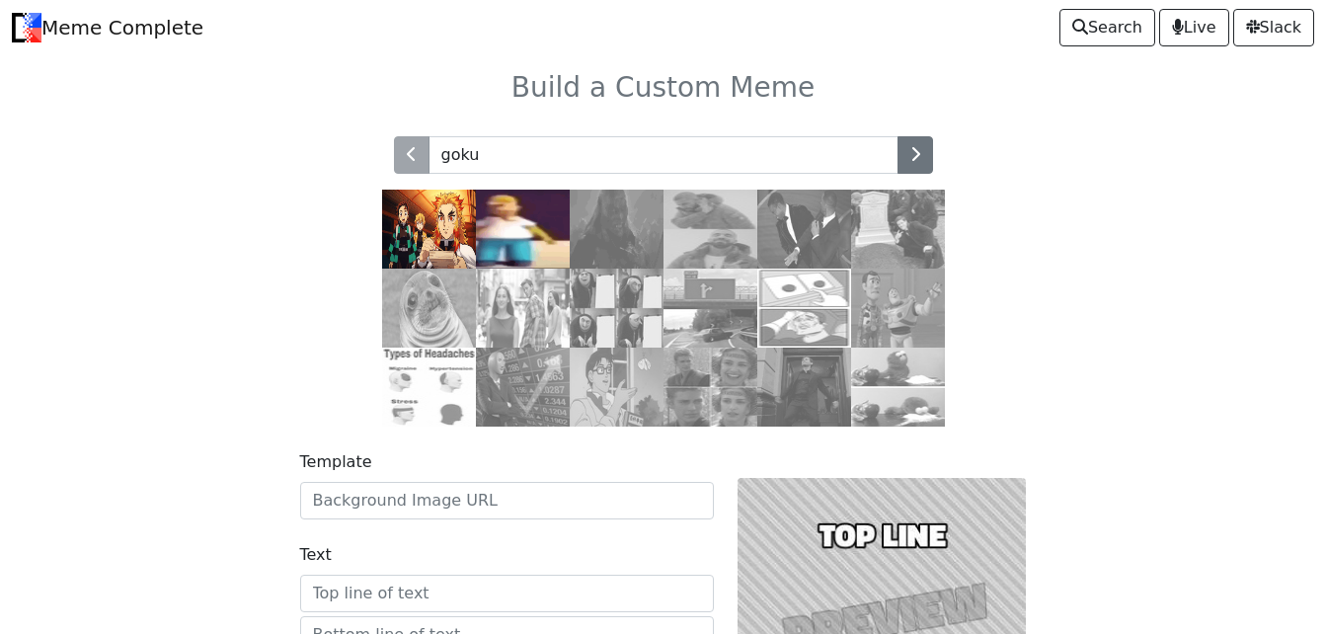
type input "goku"
click at [880, 159] on span at bounding box center [880, 154] width 12 height 16
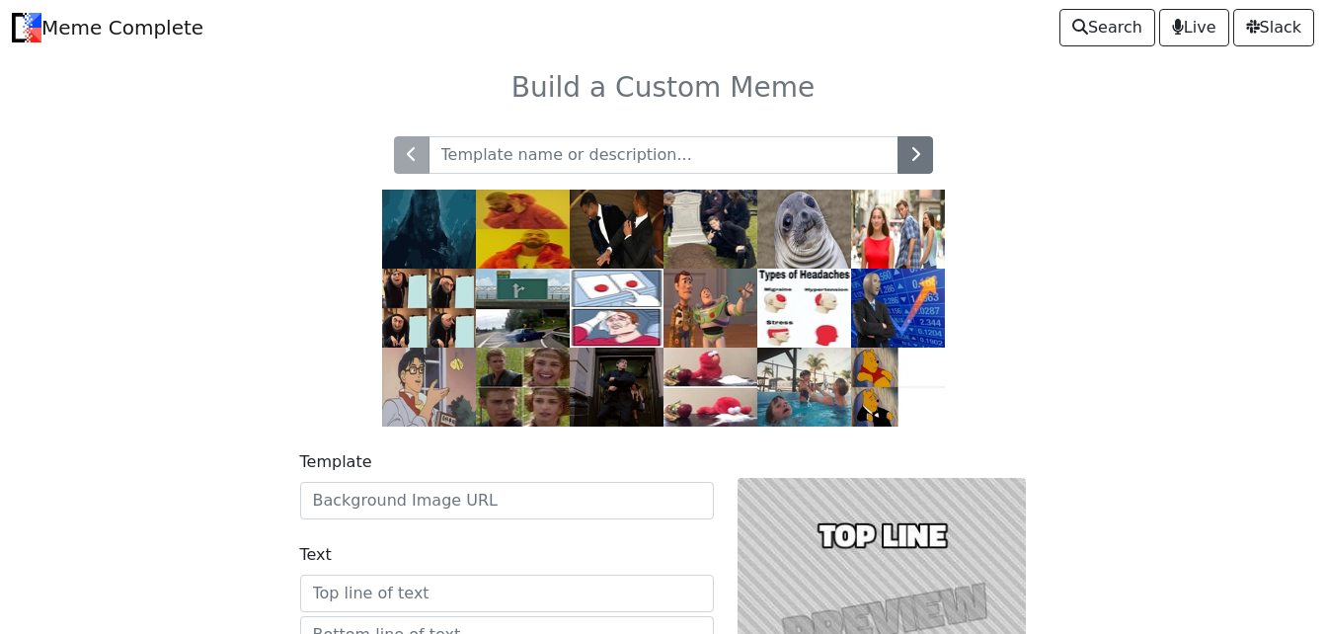
click at [625, 392] on img at bounding box center [617, 387] width 94 height 79
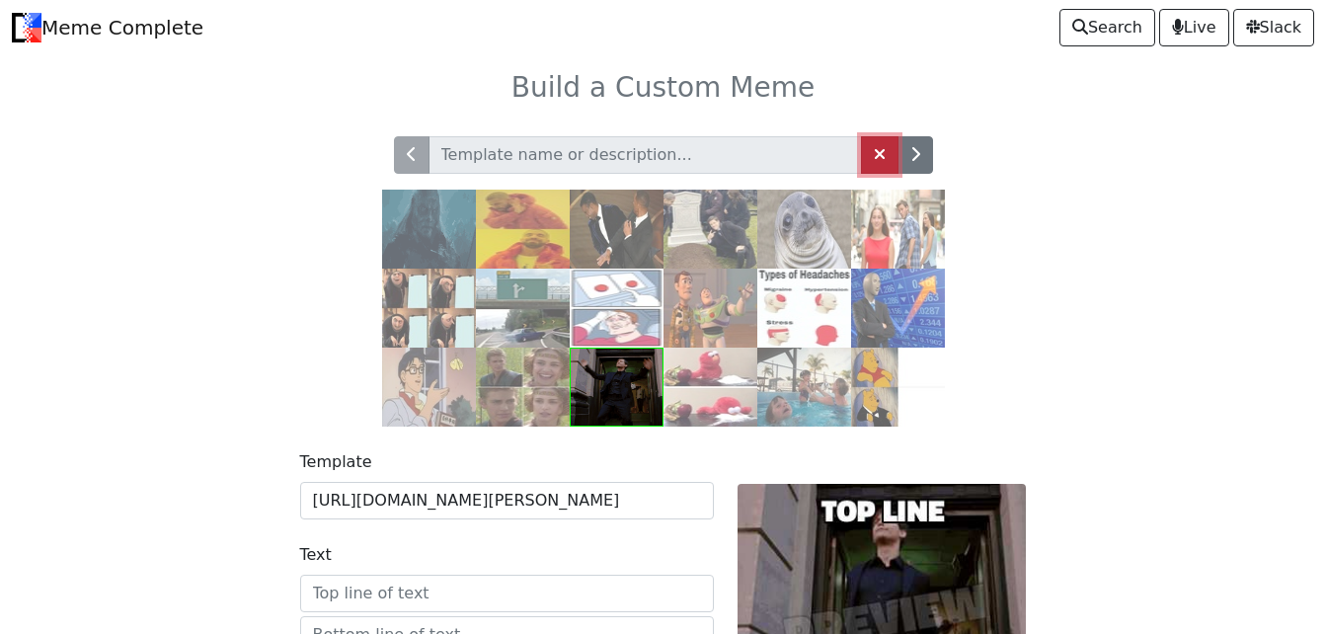
click at [874, 151] on span at bounding box center [880, 154] width 12 height 16
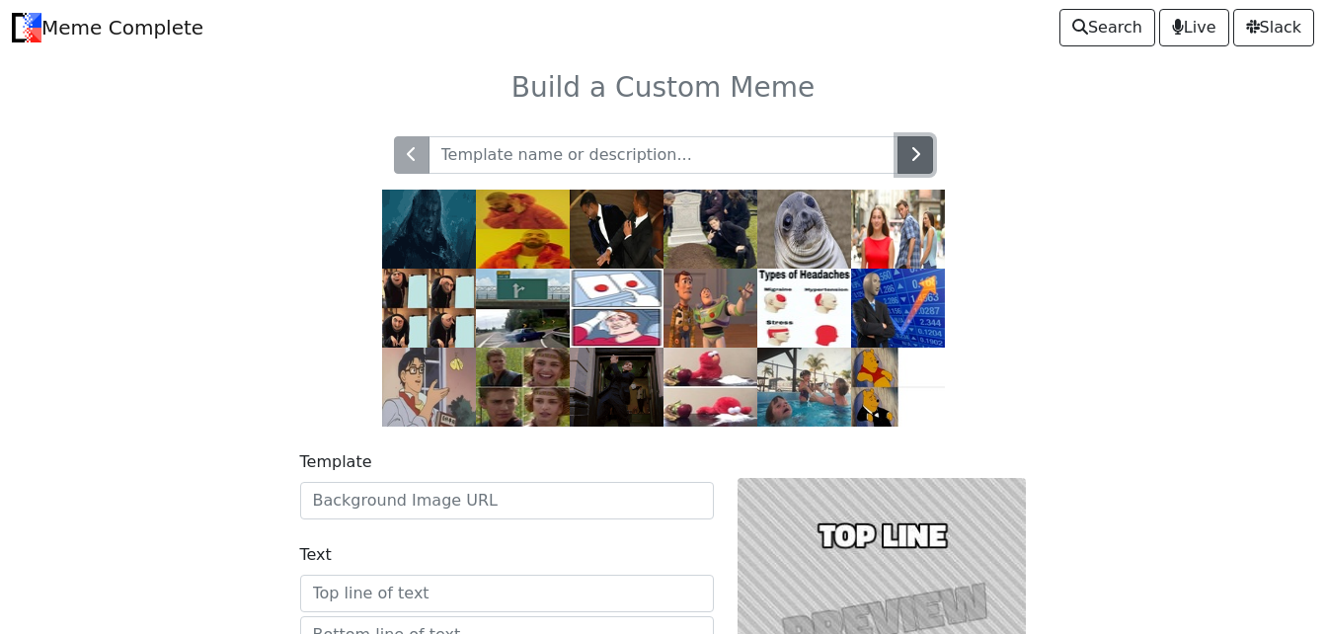
click at [910, 159] on icon "button" at bounding box center [915, 154] width 10 height 16
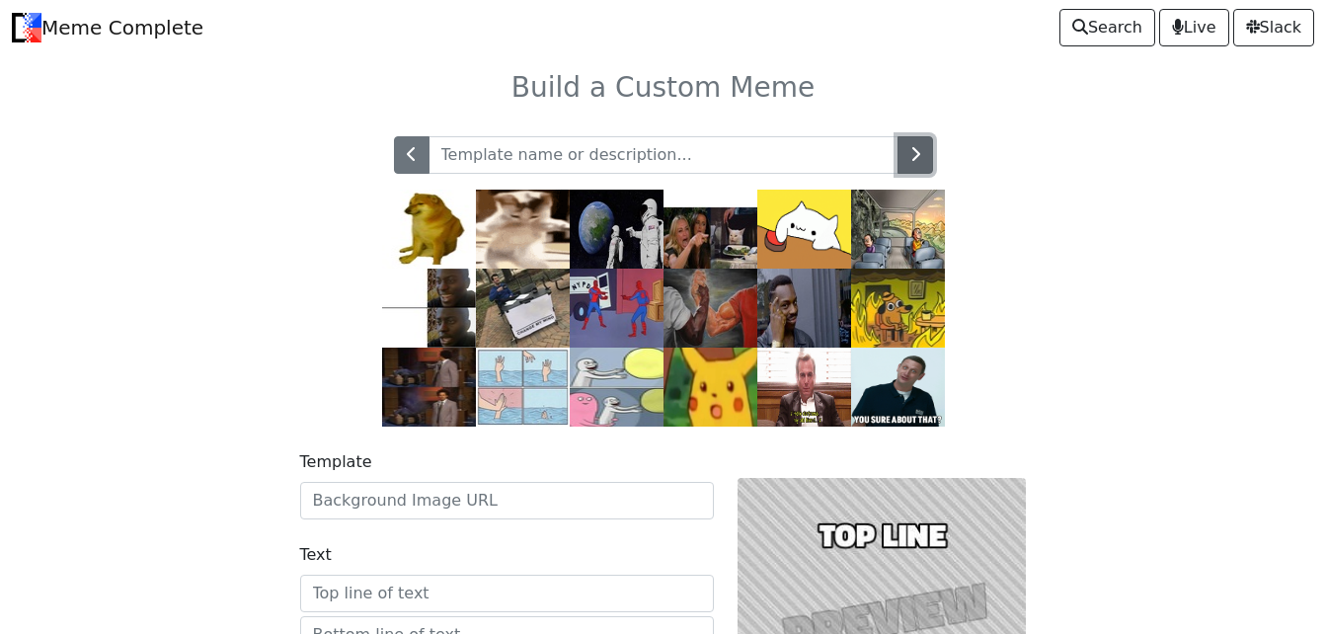
click at [910, 159] on icon "button" at bounding box center [915, 154] width 10 height 16
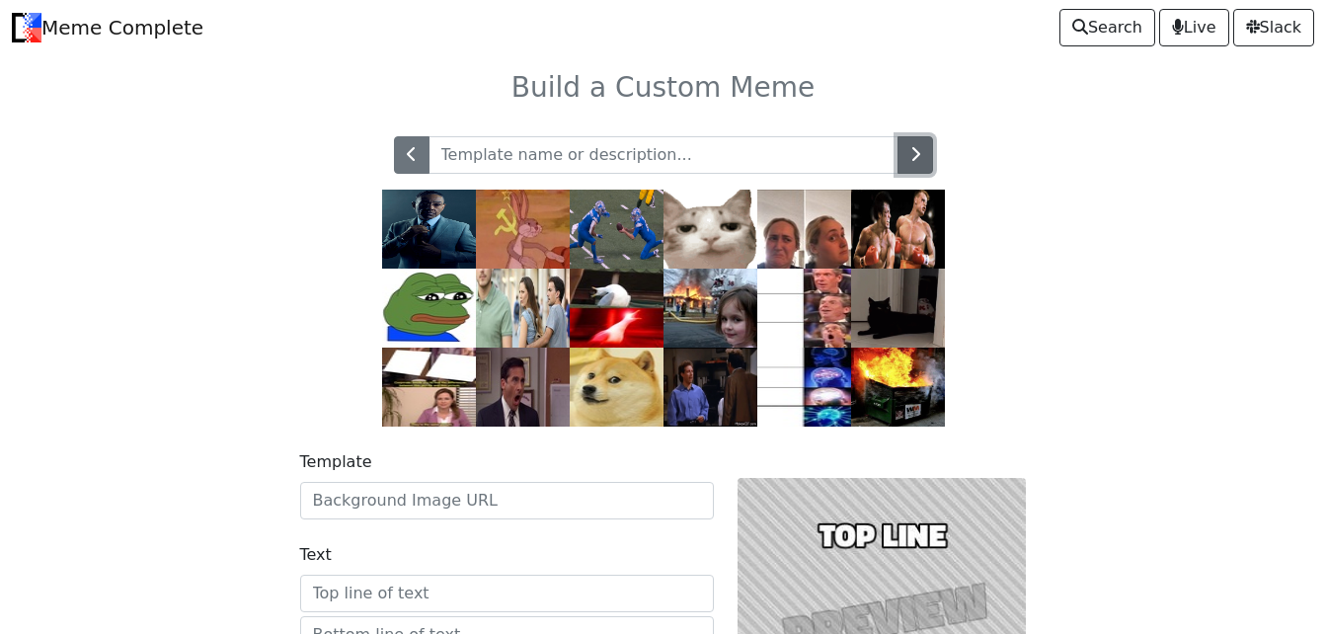
click at [910, 159] on icon "button" at bounding box center [915, 154] width 10 height 16
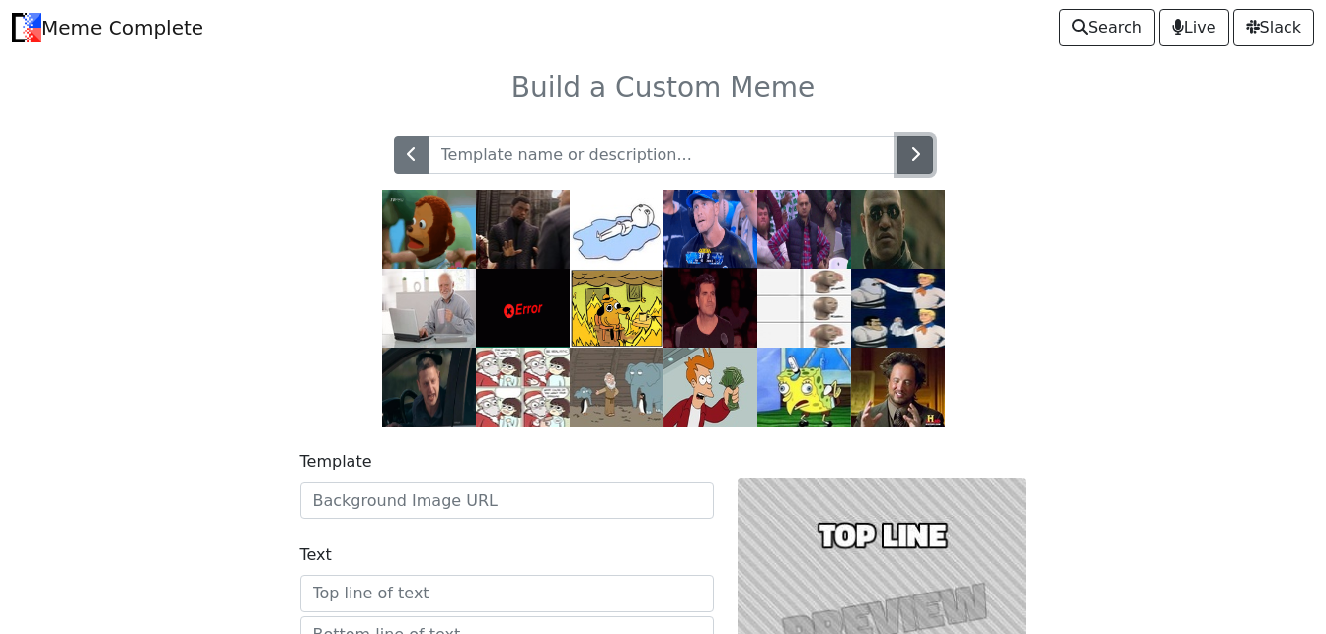
click at [910, 159] on icon "button" at bounding box center [915, 154] width 10 height 16
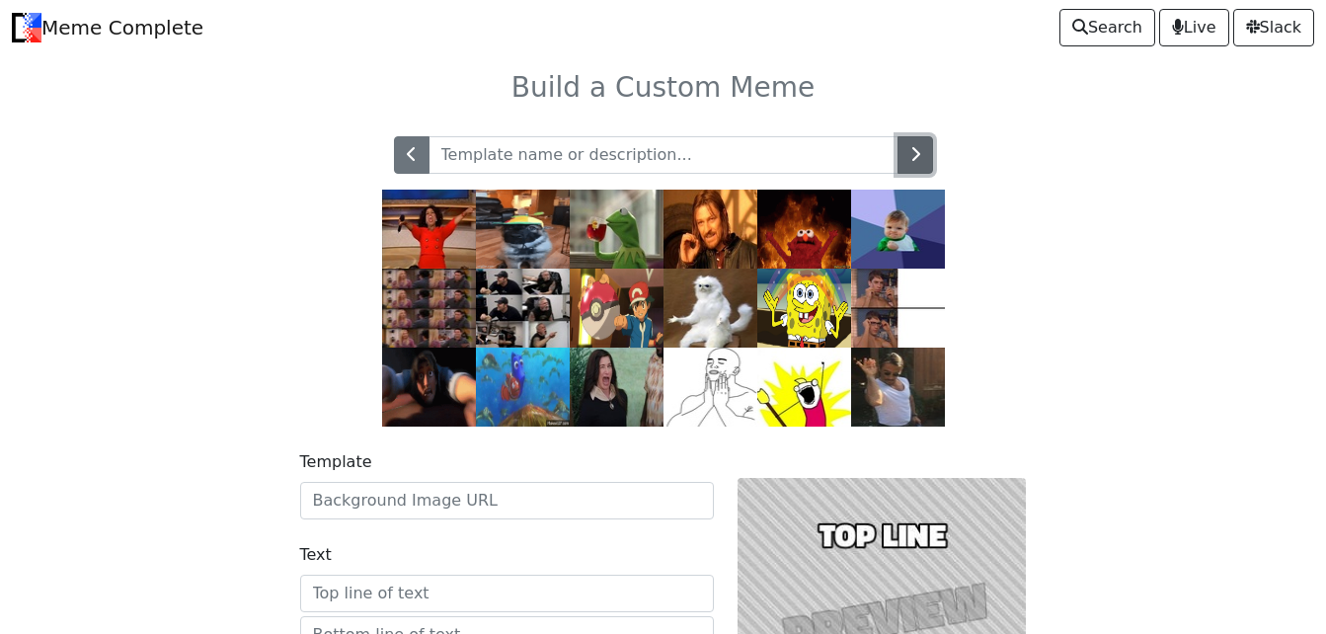
click at [910, 159] on icon "button" at bounding box center [915, 154] width 10 height 16
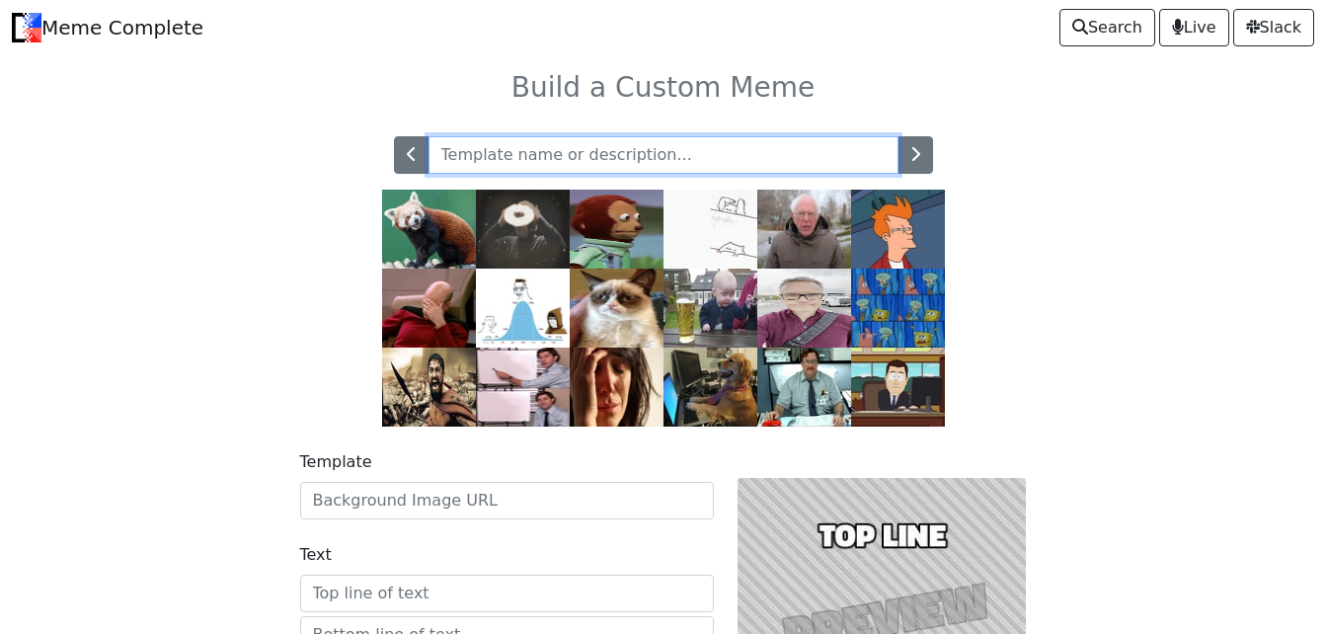
click at [798, 154] on input "text" at bounding box center [664, 155] width 470 height 38
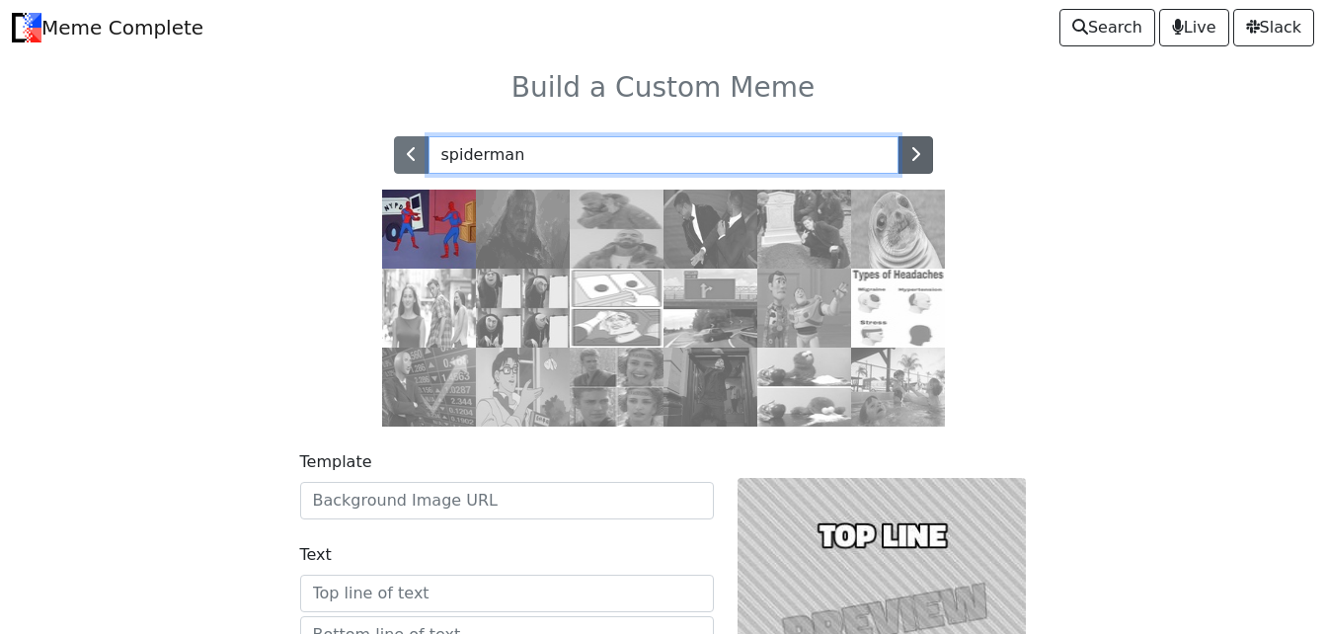
type input "spiderman"
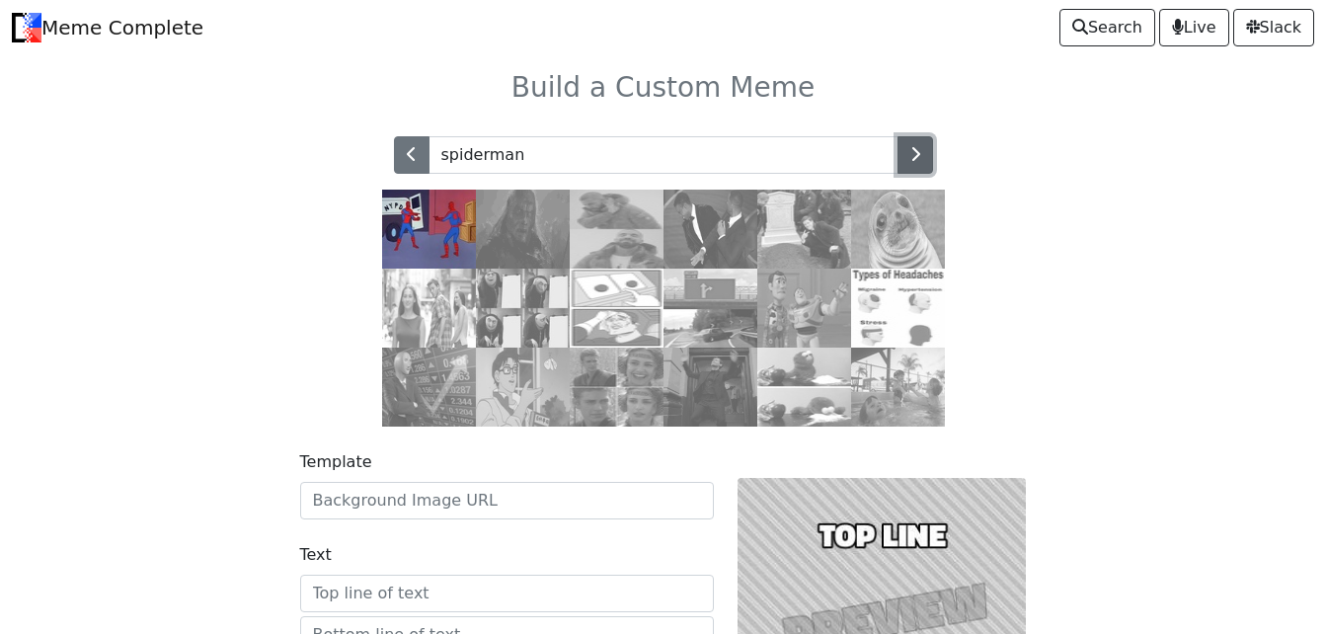
click at [914, 150] on icon "button" at bounding box center [915, 154] width 10 height 16
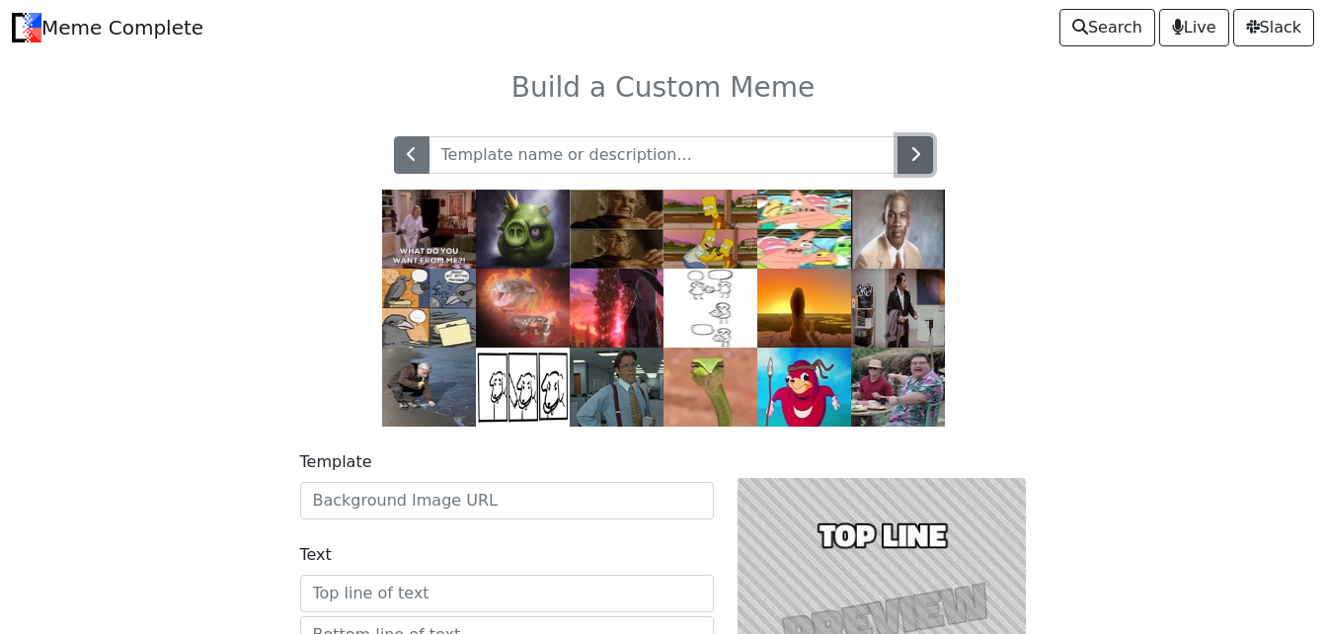
click at [914, 150] on icon "button" at bounding box center [915, 154] width 10 height 16
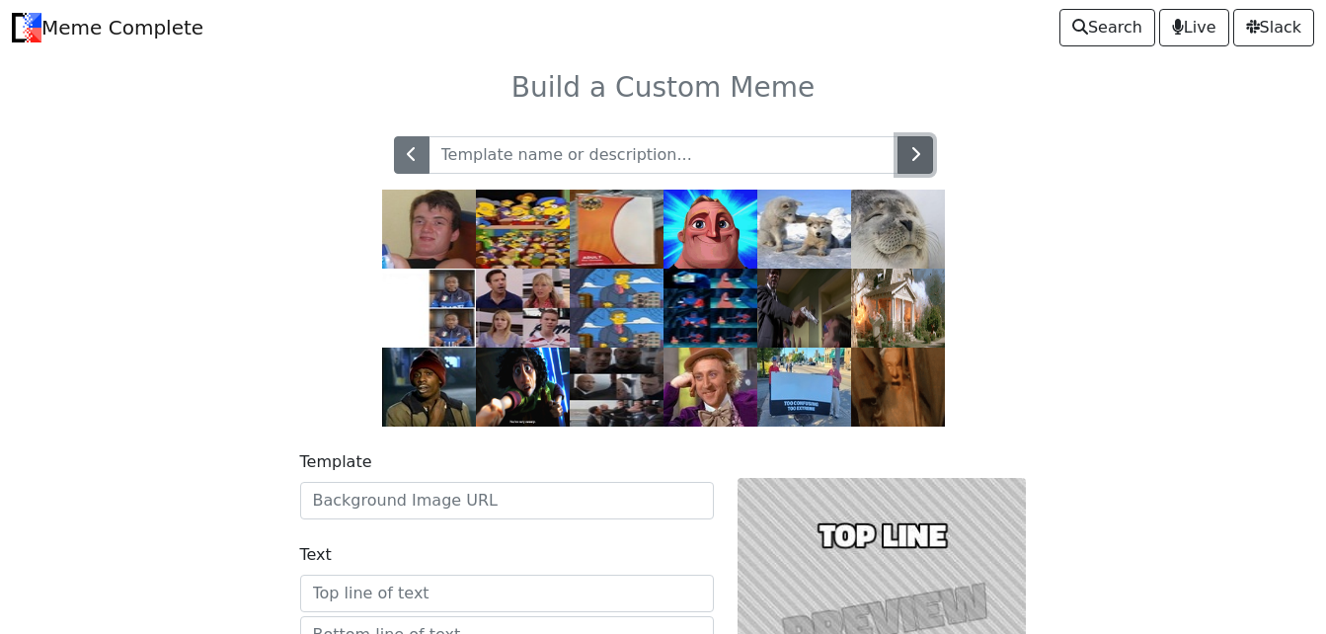
click at [914, 150] on icon "button" at bounding box center [915, 154] width 10 height 16
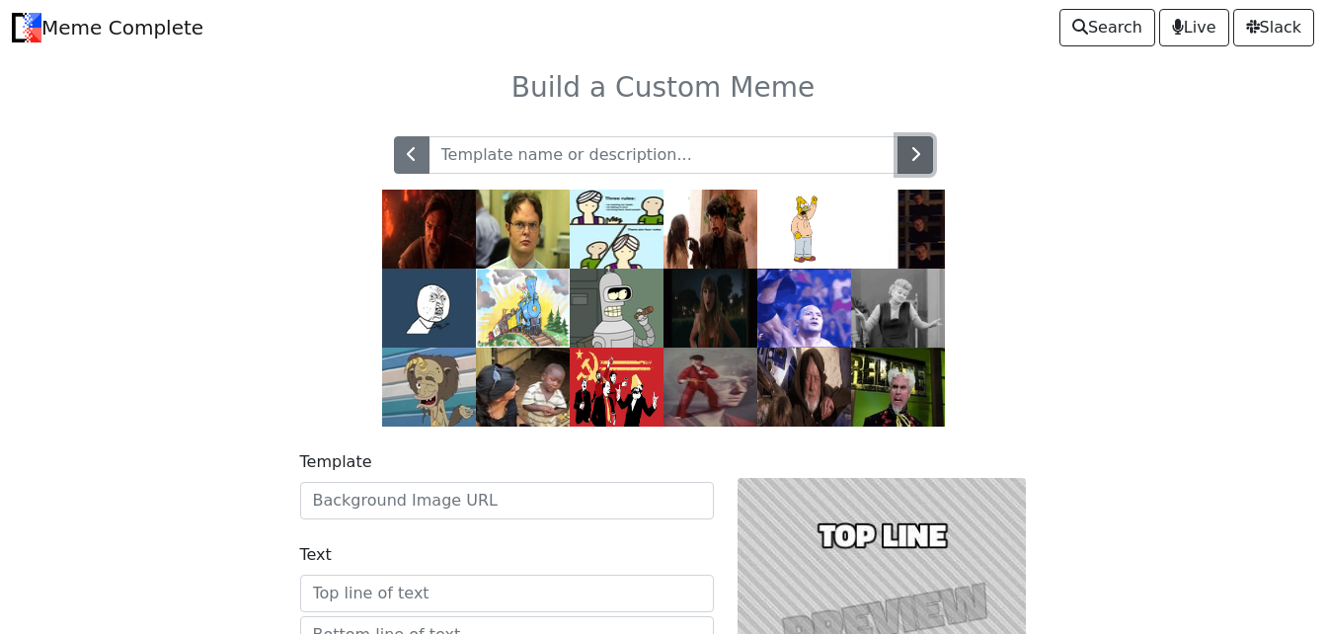
click at [914, 150] on icon "button" at bounding box center [915, 154] width 10 height 16
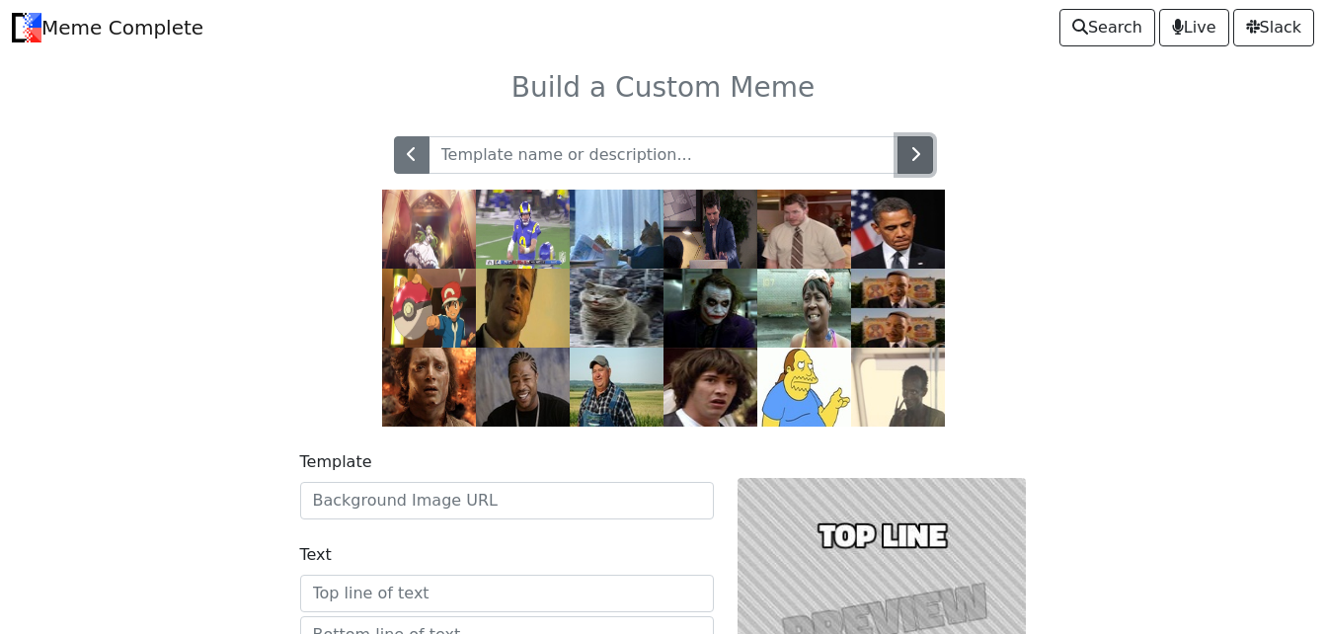
click at [914, 150] on icon "button" at bounding box center [915, 154] width 10 height 16
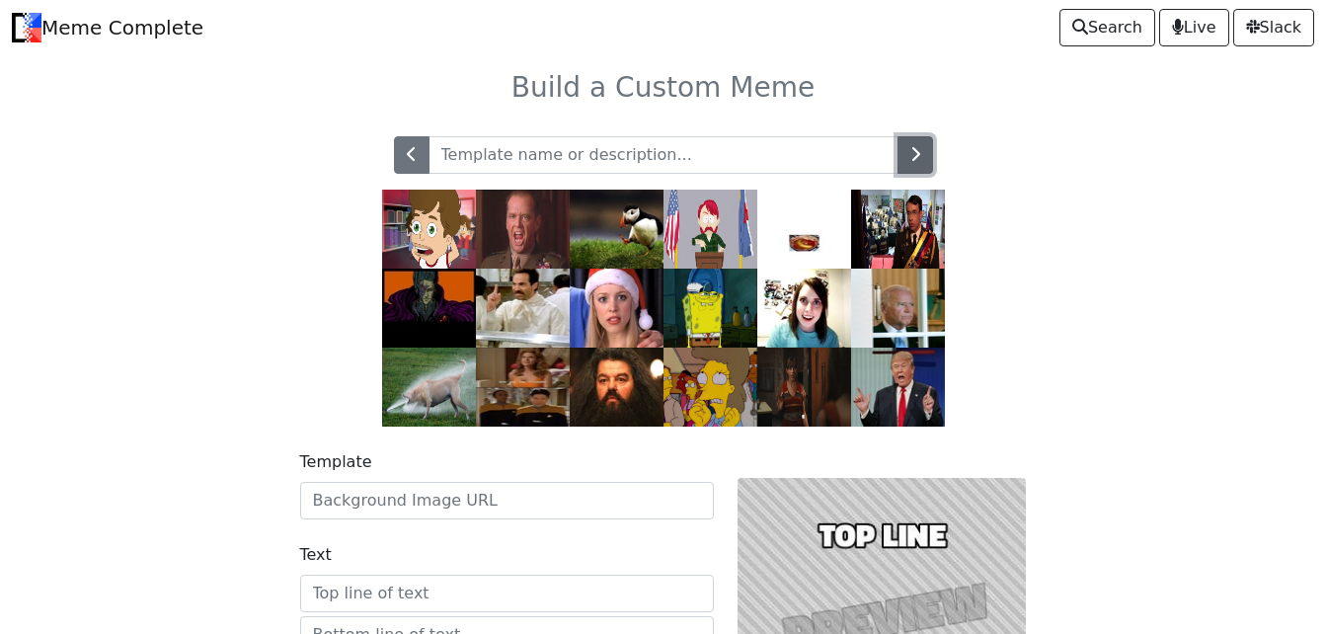
click at [914, 150] on icon "button" at bounding box center [915, 154] width 10 height 16
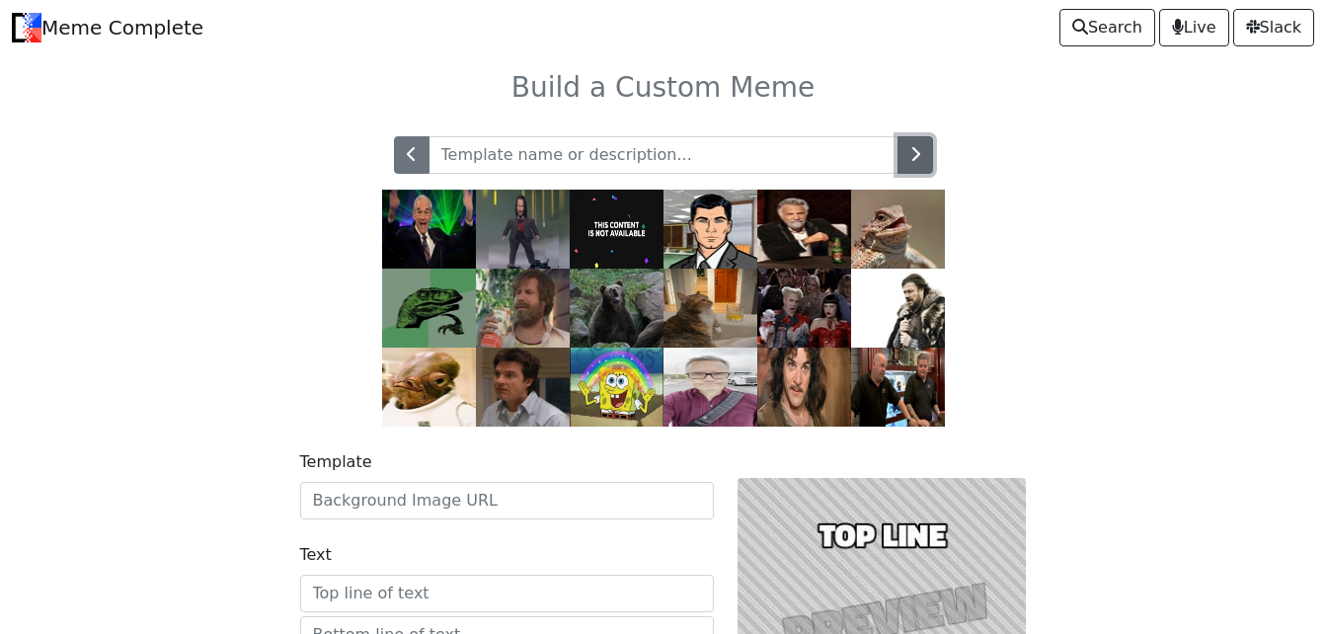
click at [914, 150] on icon "button" at bounding box center [915, 154] width 10 height 16
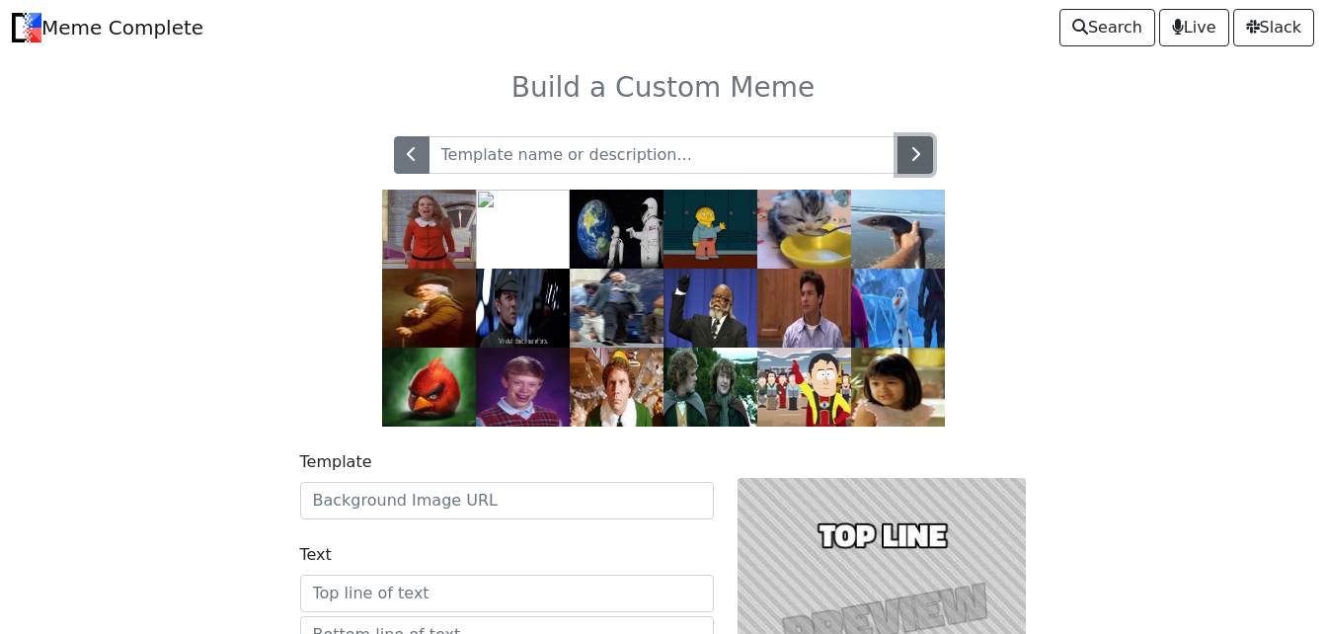
click at [914, 150] on icon "button" at bounding box center [915, 154] width 10 height 16
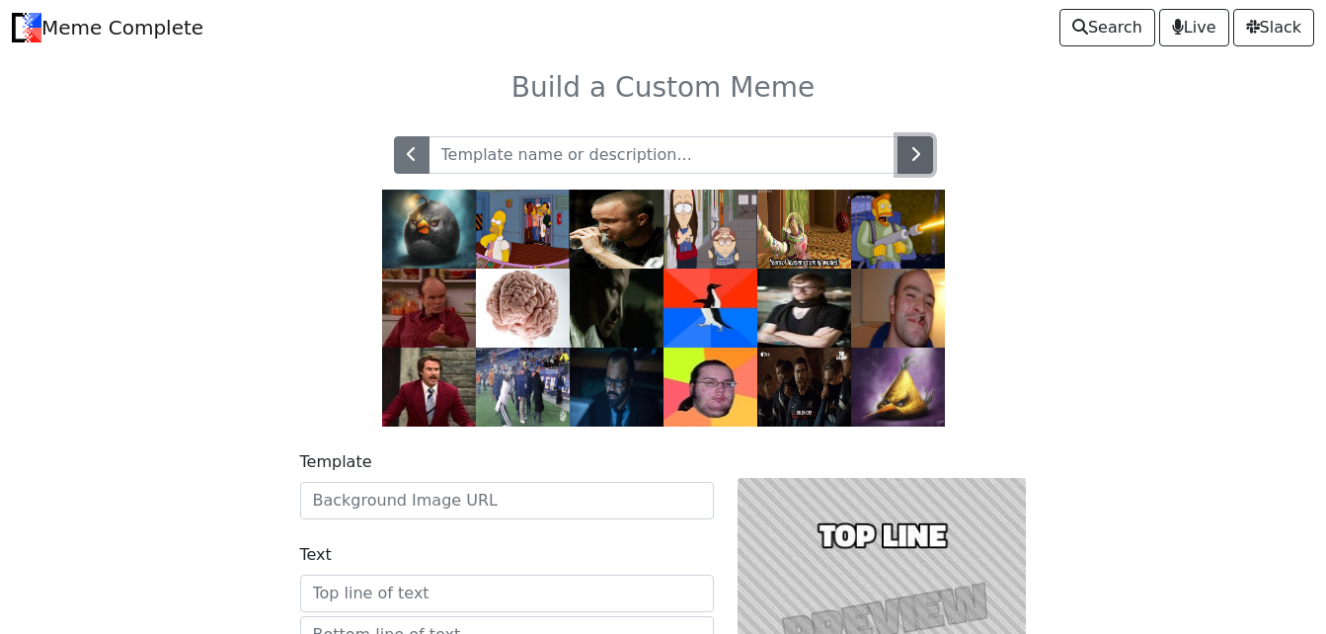
click at [914, 150] on icon "button" at bounding box center [915, 154] width 10 height 16
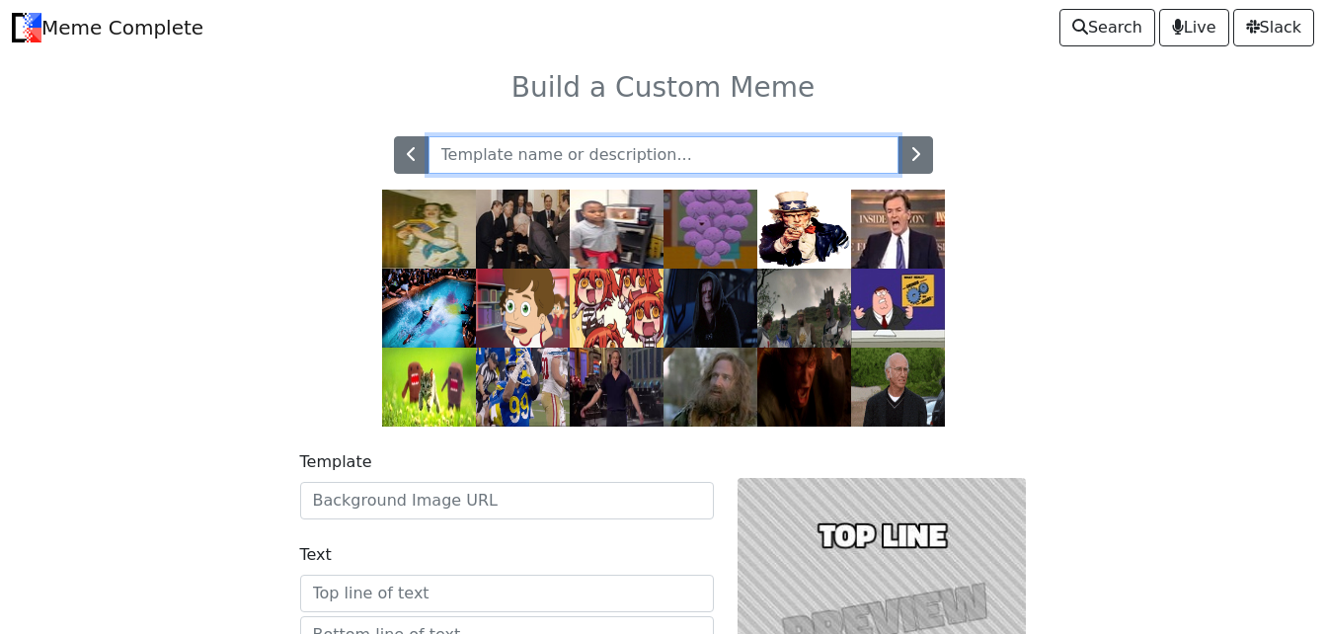
click at [833, 143] on input "text" at bounding box center [664, 155] width 470 height 38
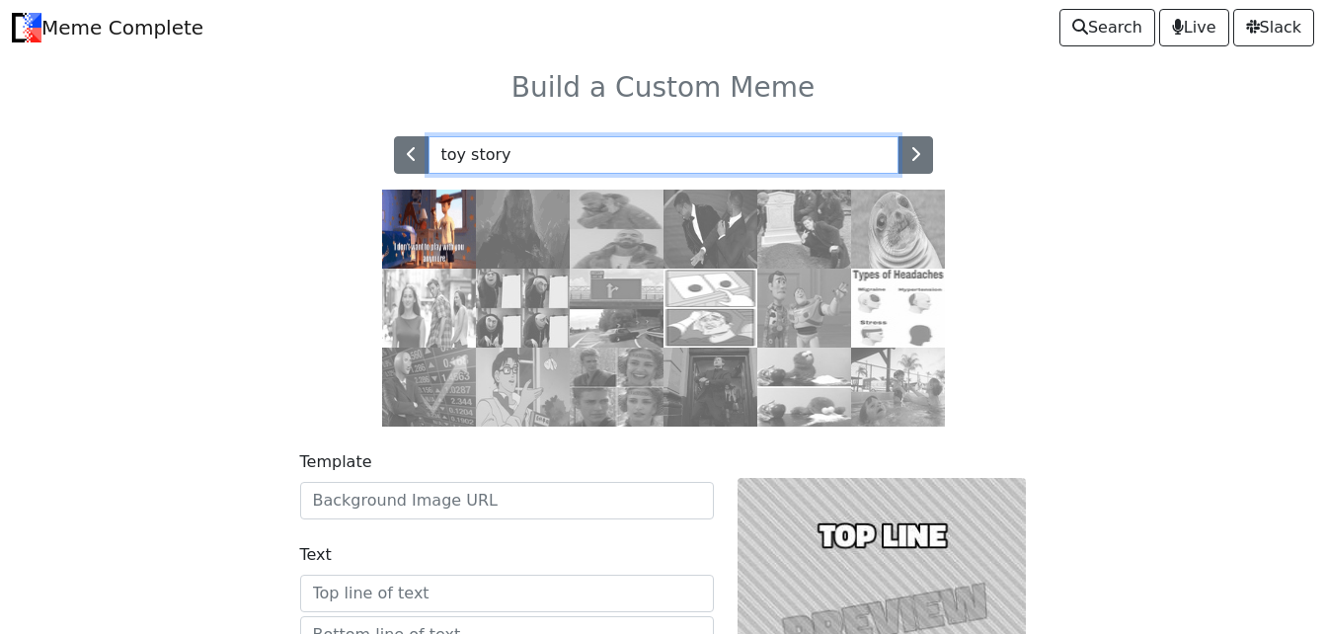
type input "toy story"
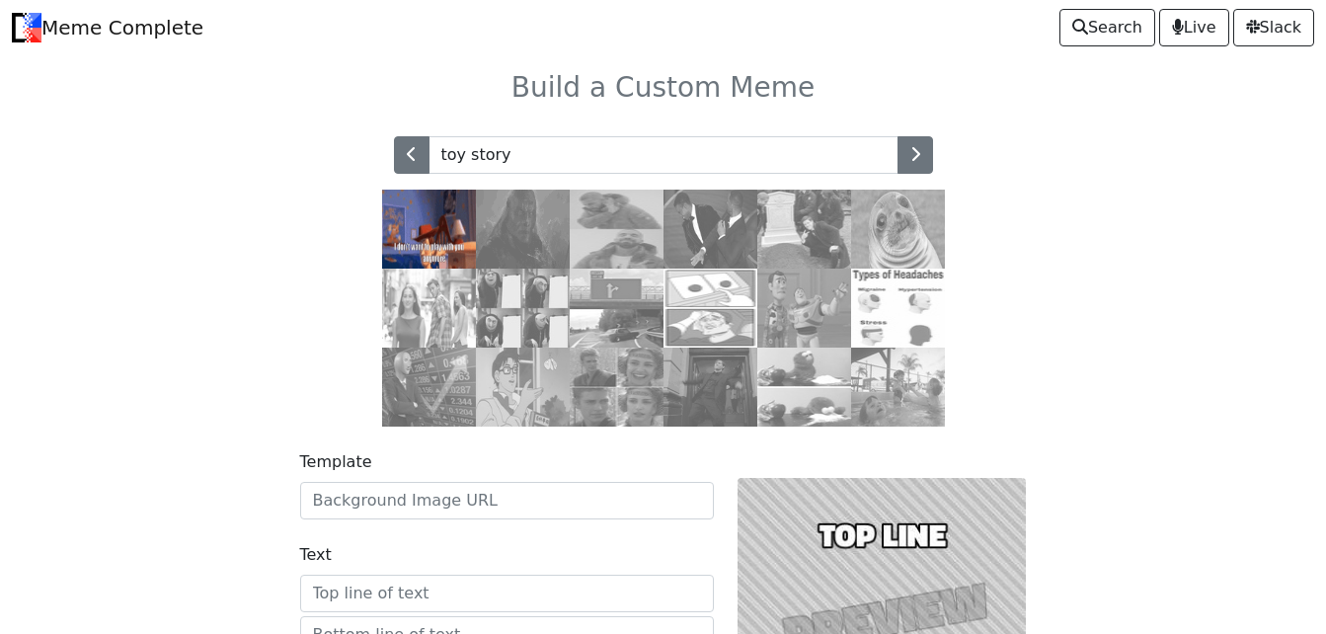
click at [454, 246] on img at bounding box center [429, 229] width 94 height 79
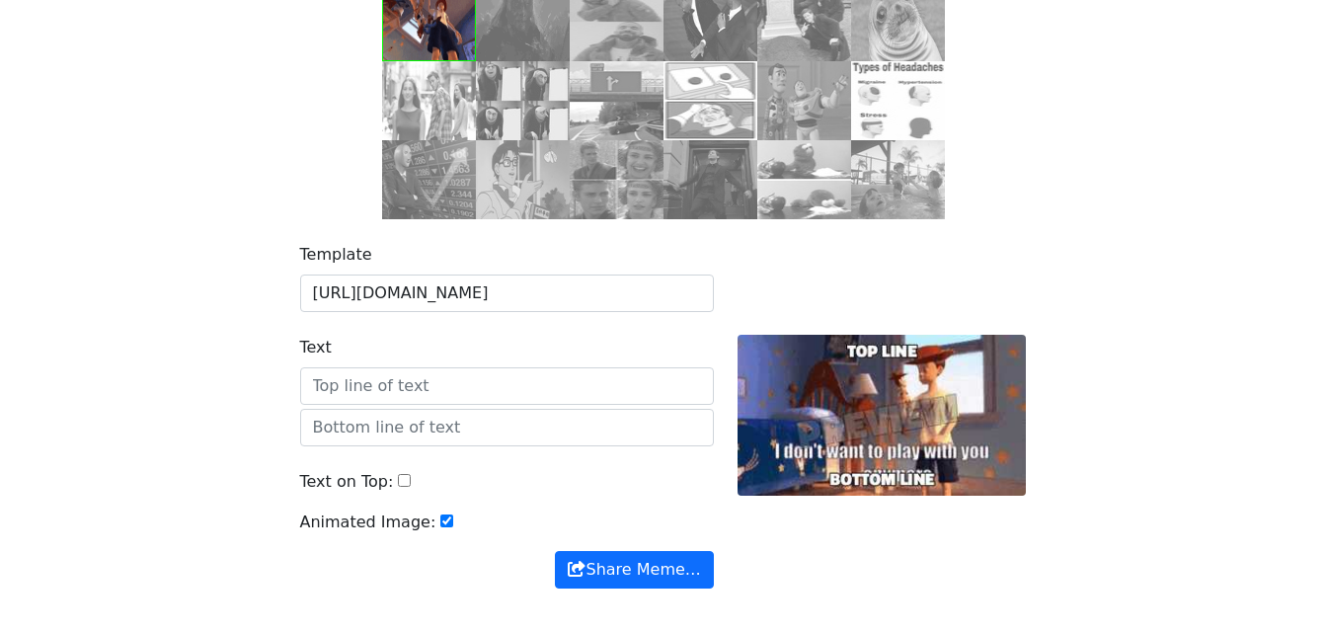
scroll to position [219, 0]
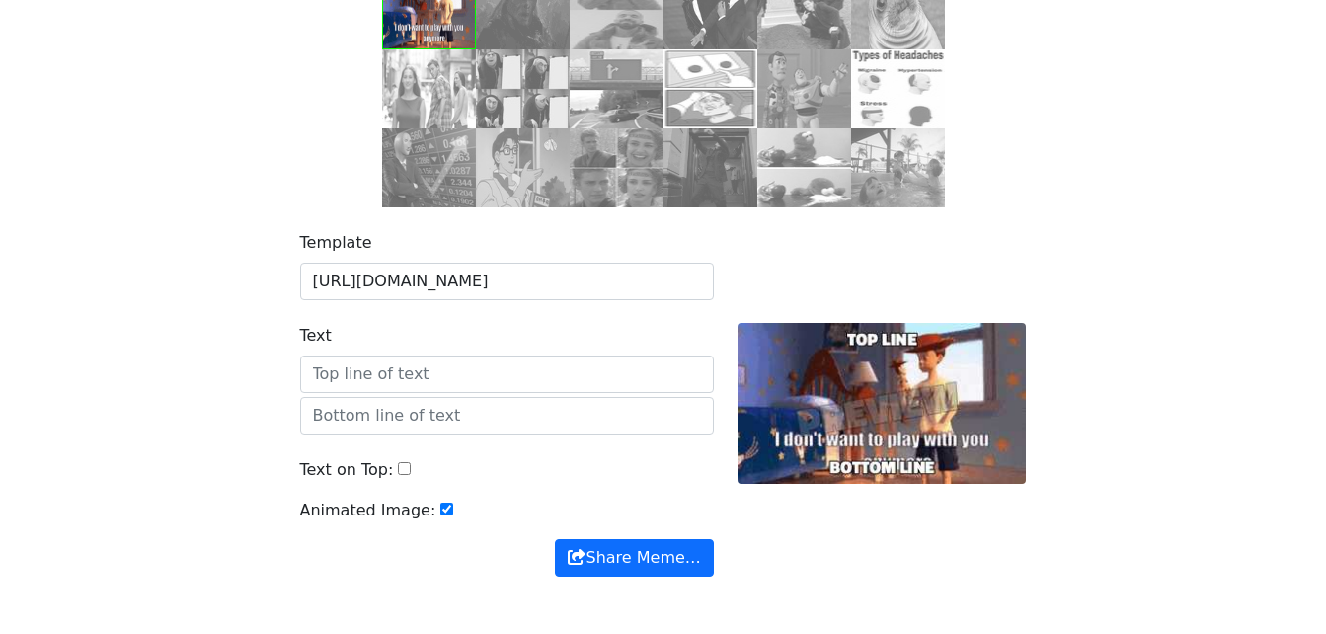
click at [480, 366] on input "Text" at bounding box center [507, 374] width 414 height 38
type input "d"
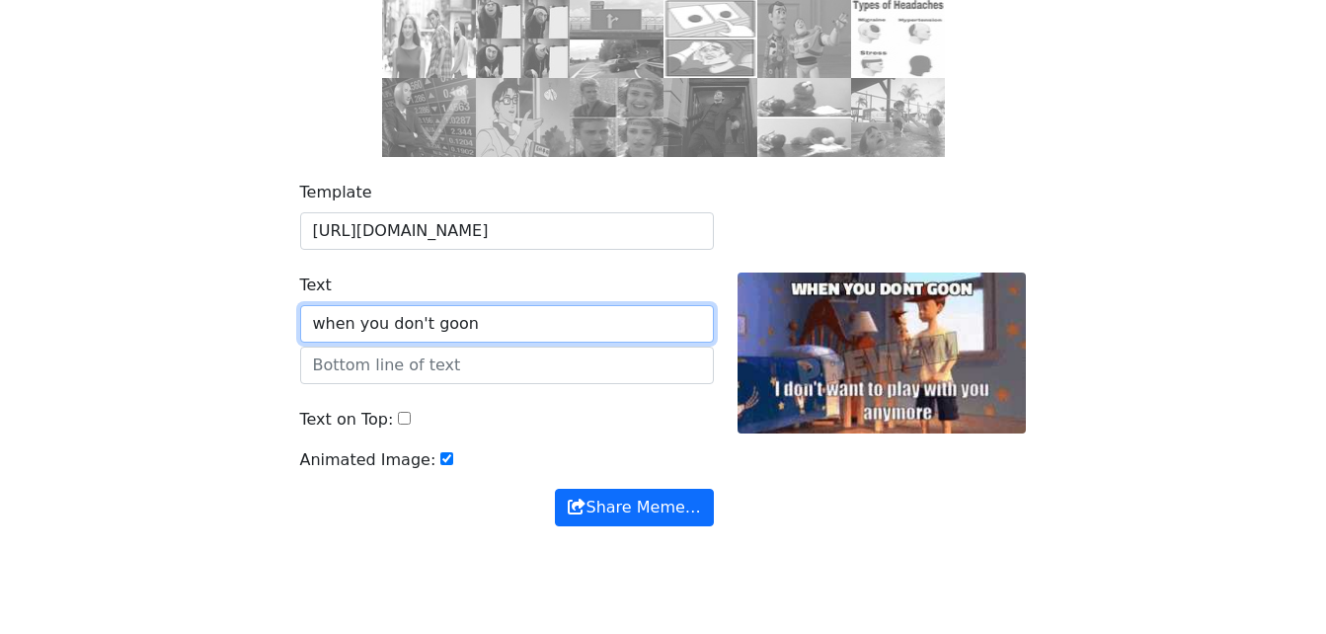
scroll to position [308, 0]
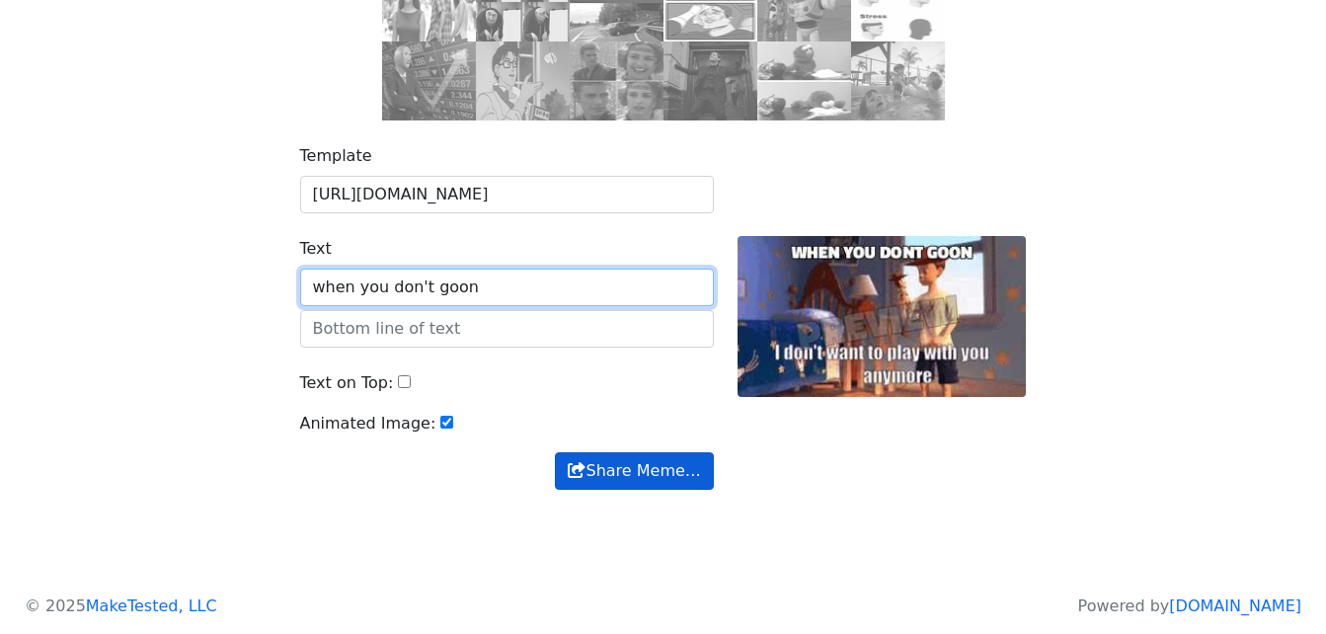
type input "when you don't goon"
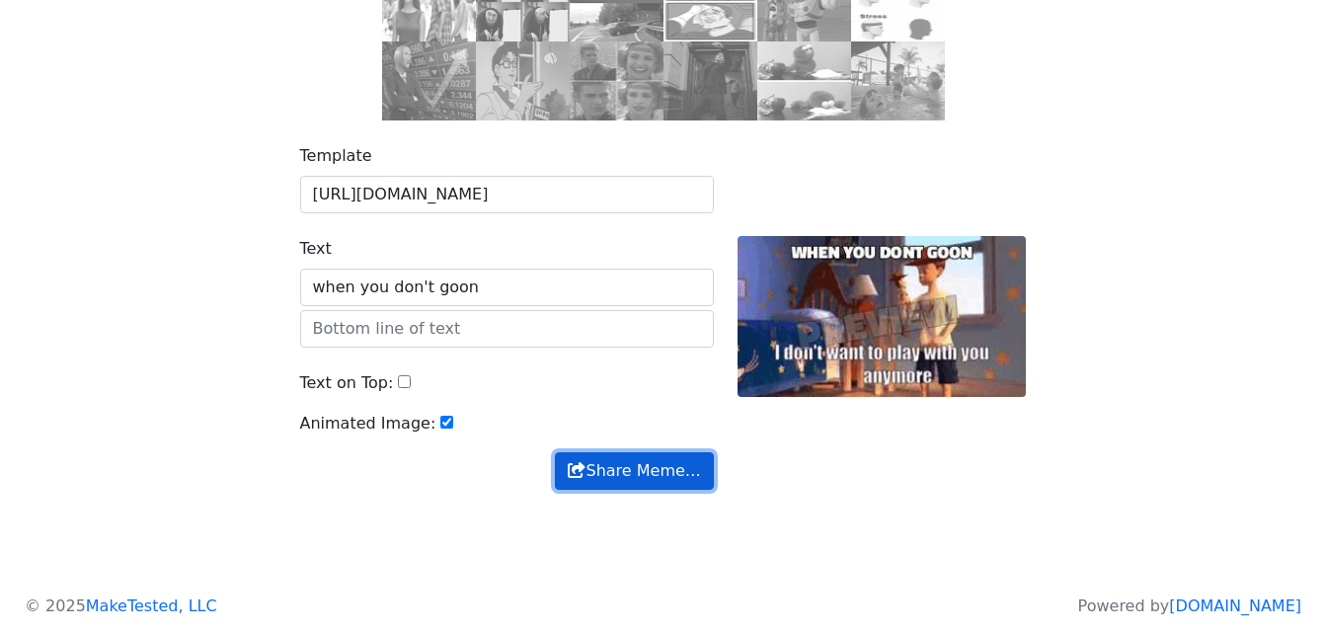
click at [644, 473] on button "Share Meme…" at bounding box center [634, 471] width 158 height 38
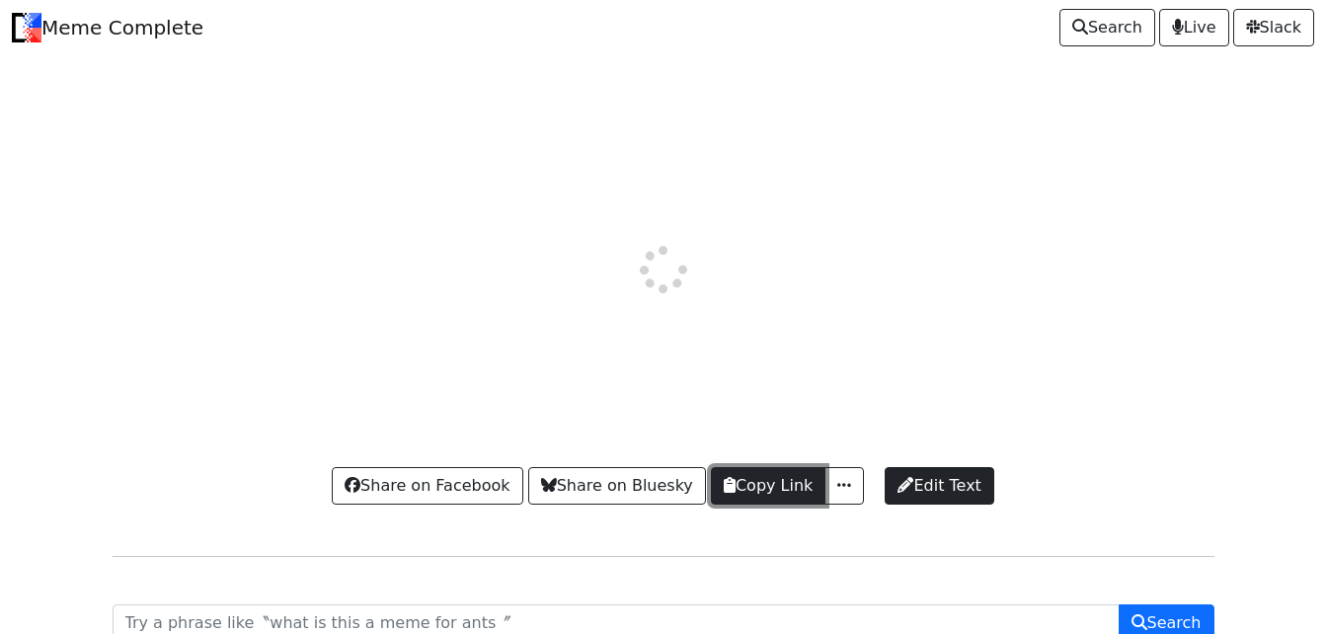
click at [775, 486] on button "Copy Link" at bounding box center [768, 486] width 115 height 38
